Goal: Check status: Check status

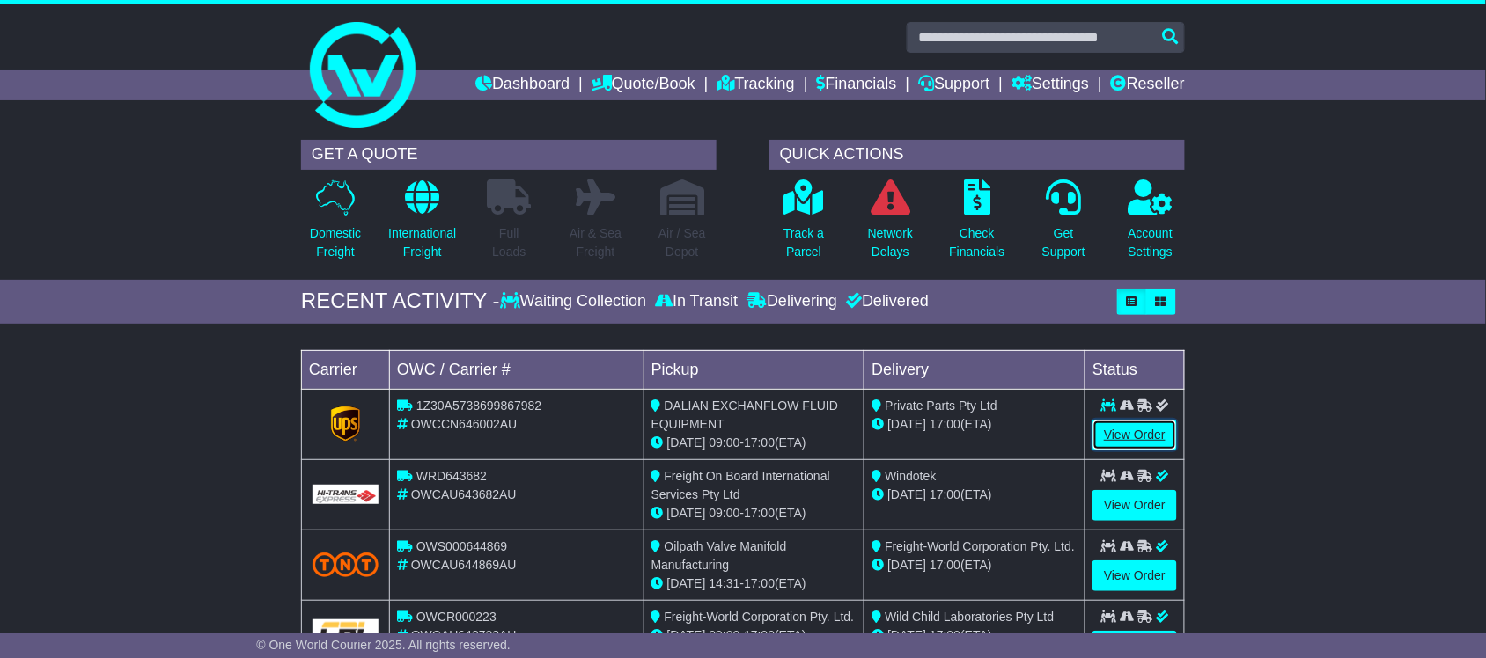
click at [1118, 446] on link "View Order" at bounding box center [1134, 435] width 85 height 31
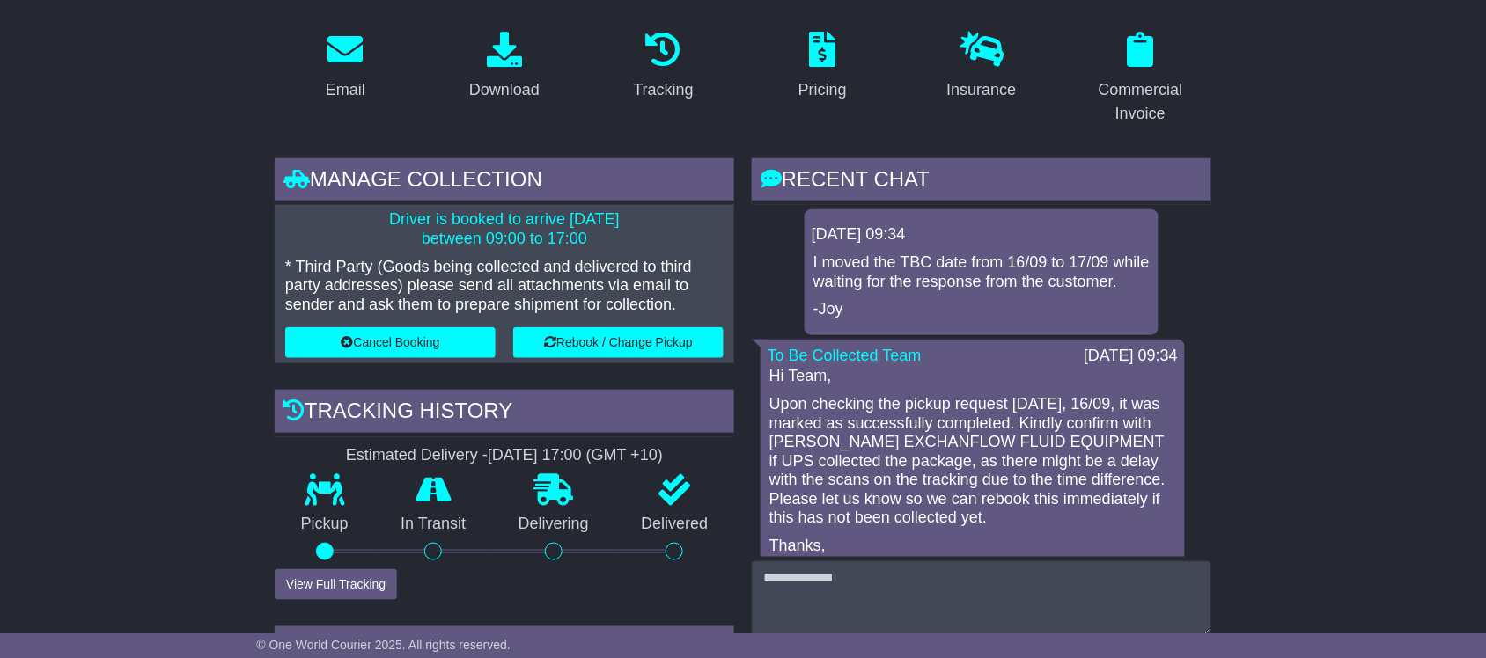
scroll to position [330, 0]
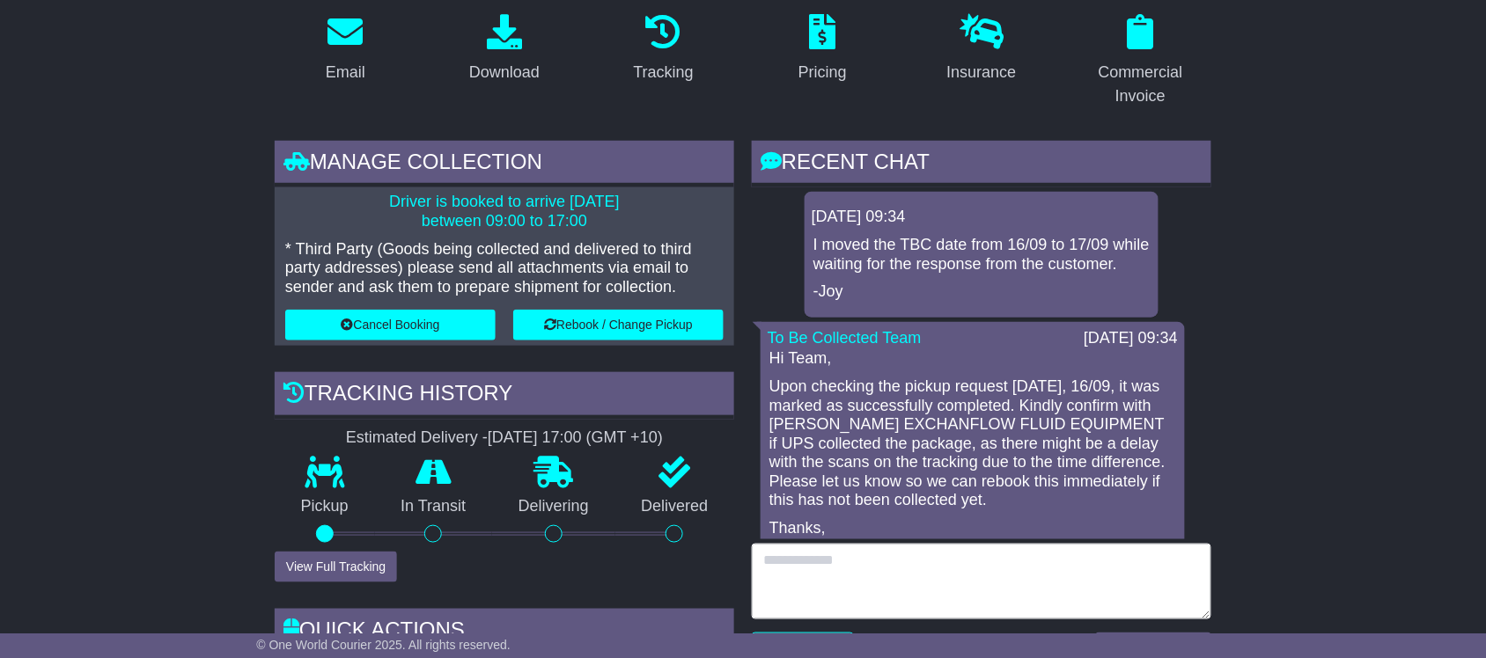
click at [933, 573] on textarea at bounding box center [982, 582] width 460 height 76
type textarea "*"
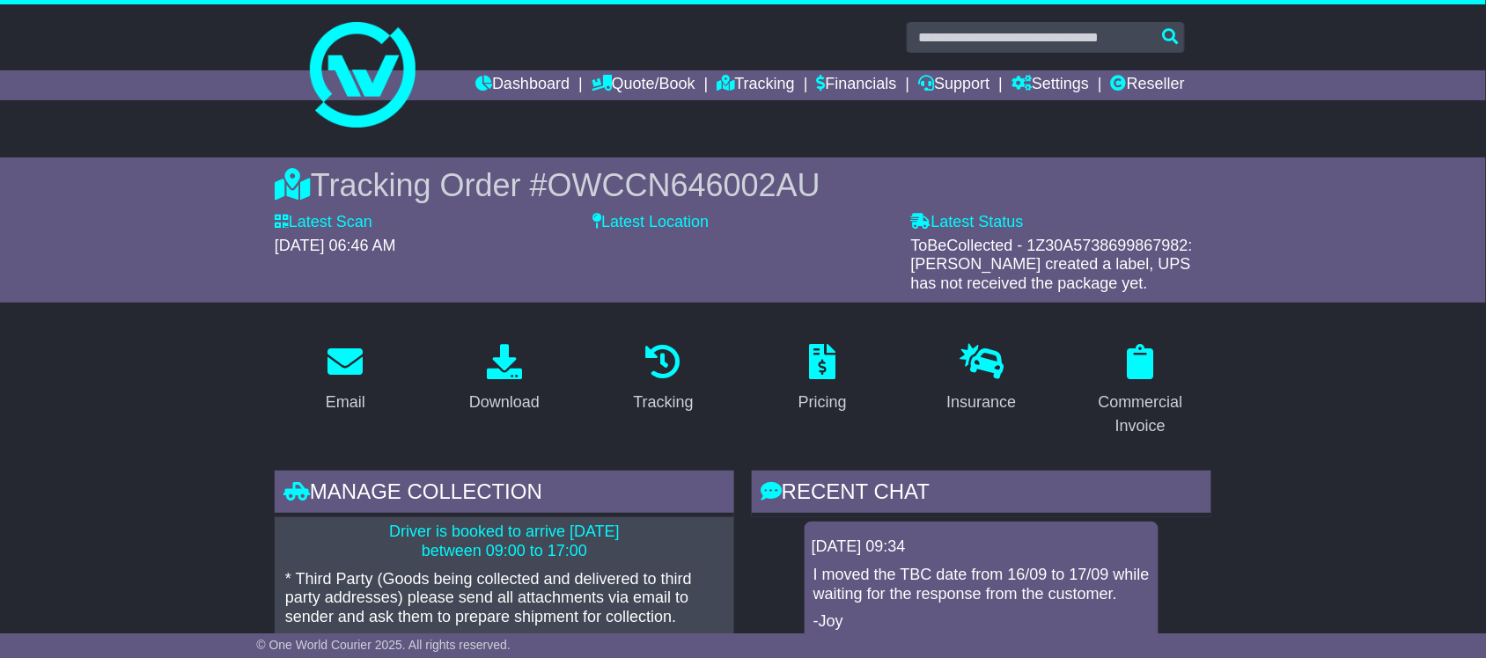
scroll to position [330, 0]
